Goal: Find specific page/section: Find specific page/section

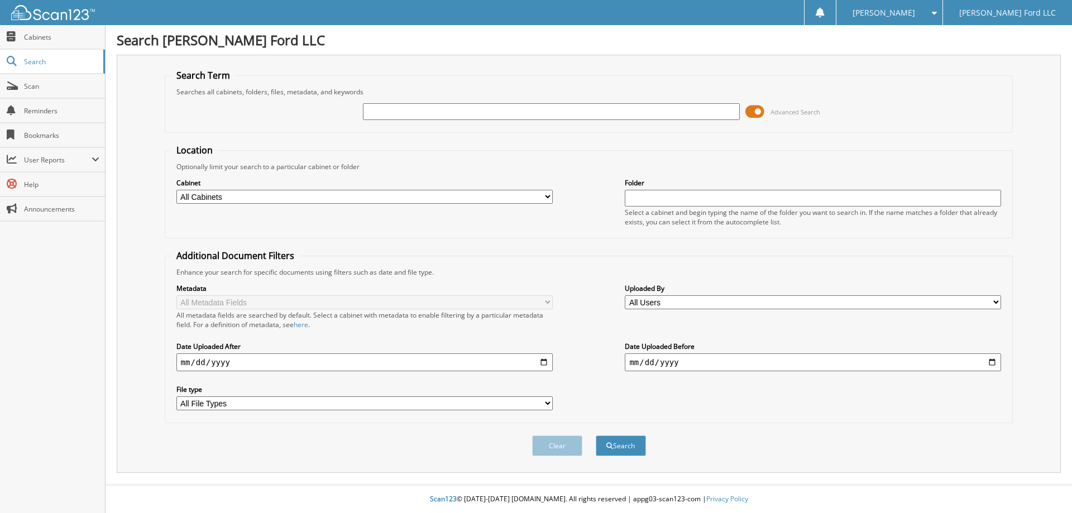
click at [394, 114] on input "text" at bounding box center [551, 111] width 376 height 17
type input "CAB T"
click at [617, 445] on button "Search" at bounding box center [621, 445] width 50 height 21
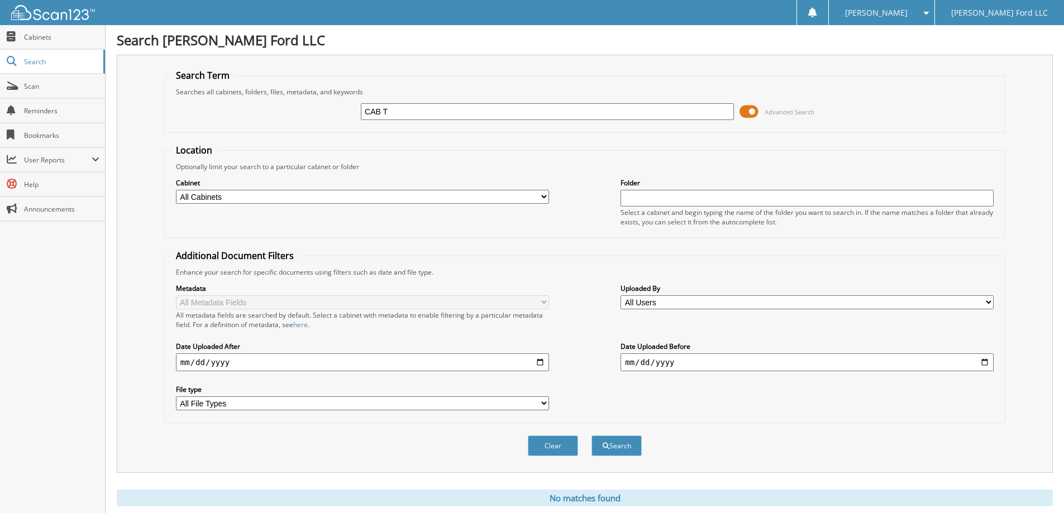
drag, startPoint x: 423, startPoint y: 116, endPoint x: 363, endPoint y: 109, distance: 60.6
click at [363, 109] on input "CAB T" at bounding box center [547, 111] width 373 height 17
type input "250760A"
click at [615, 443] on button "Search" at bounding box center [616, 445] width 50 height 21
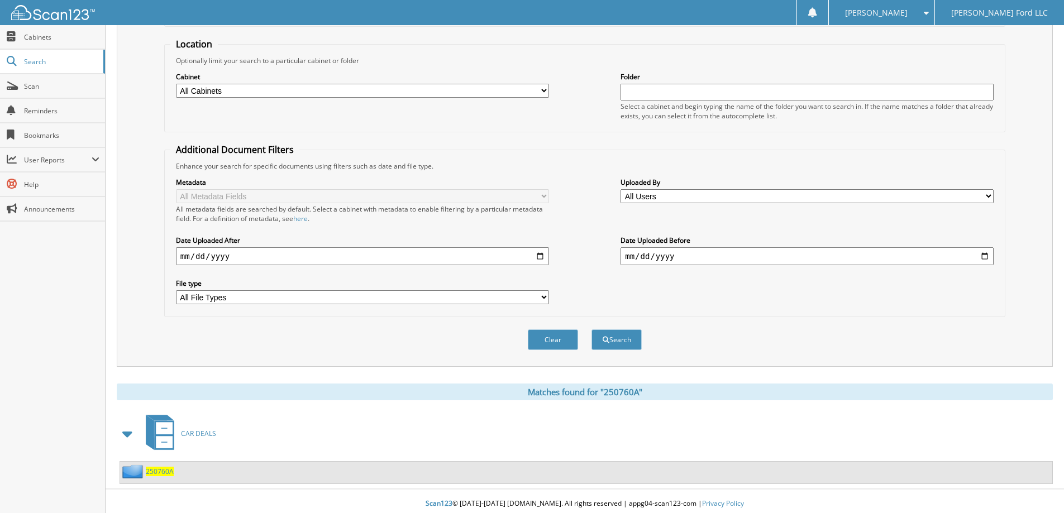
scroll to position [111, 0]
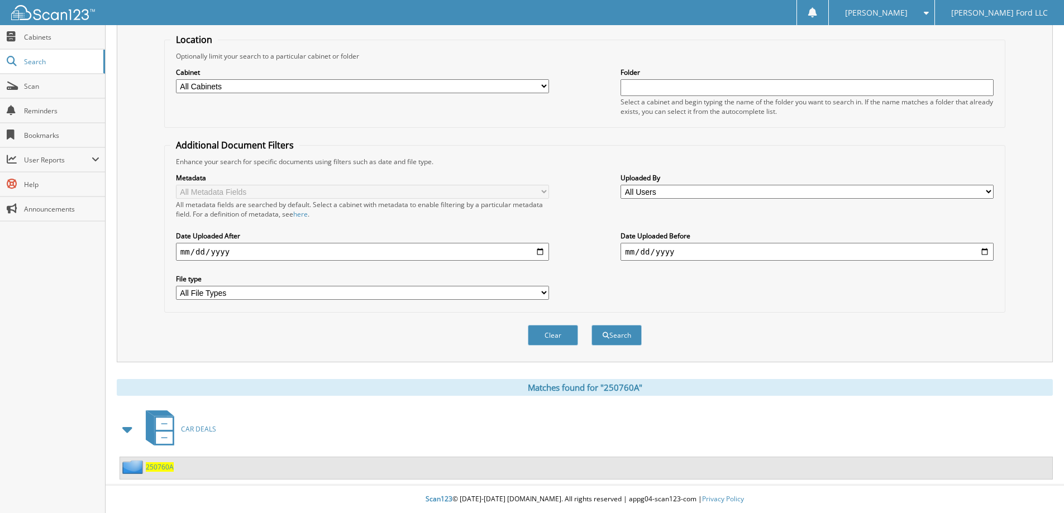
click at [156, 466] on span "250760A" at bounding box center [160, 466] width 28 height 9
